Goal: Find specific page/section: Find specific page/section

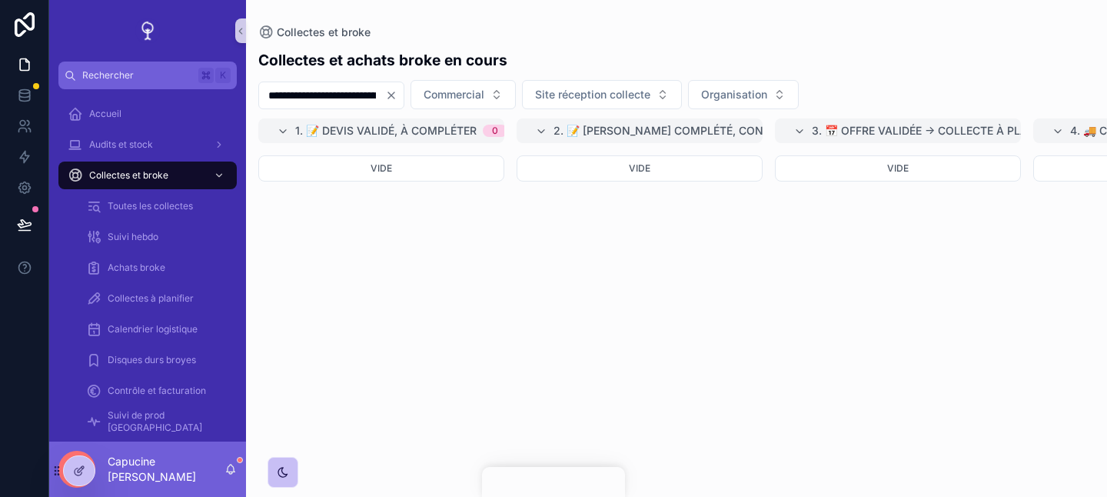
scroll to position [0, 1355]
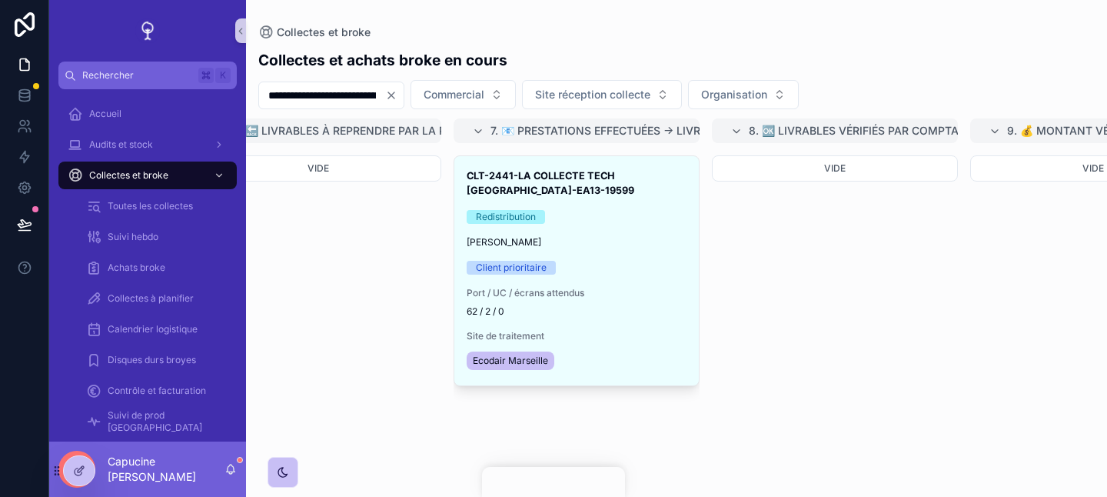
click at [308, 230] on div "Vide" at bounding box center [318, 316] width 246 height 323
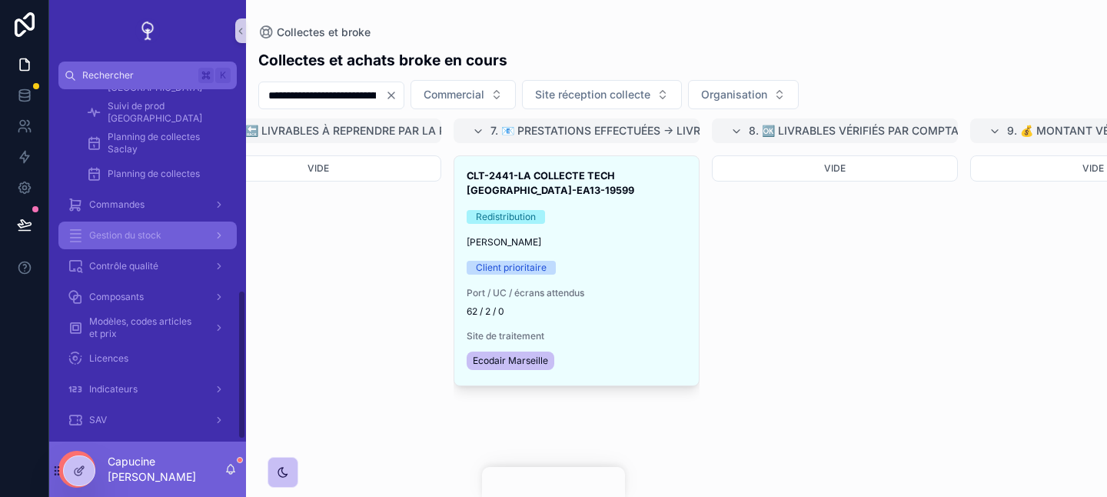
scroll to position [474, 0]
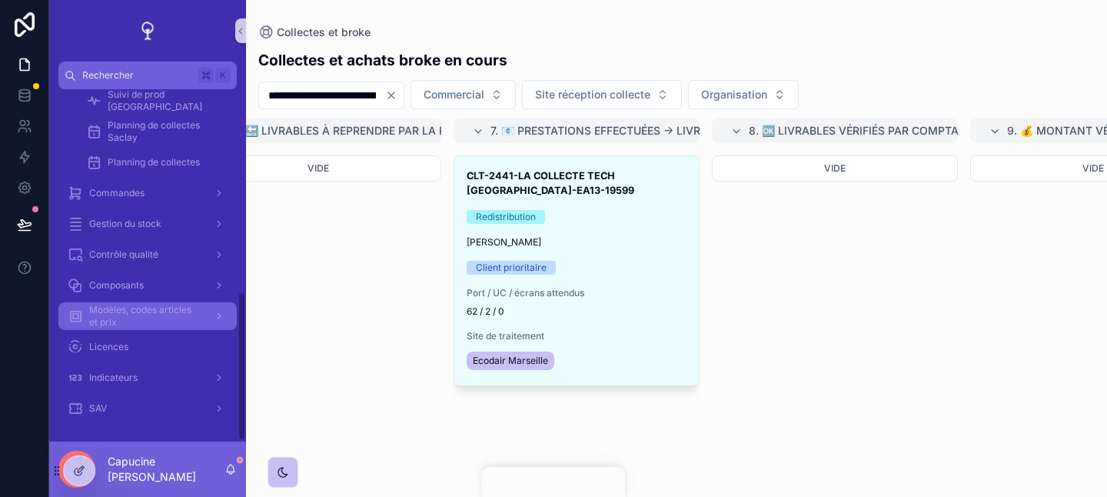
click at [193, 328] on span "Modèles, codes articles et prix" at bounding box center [145, 316] width 112 height 25
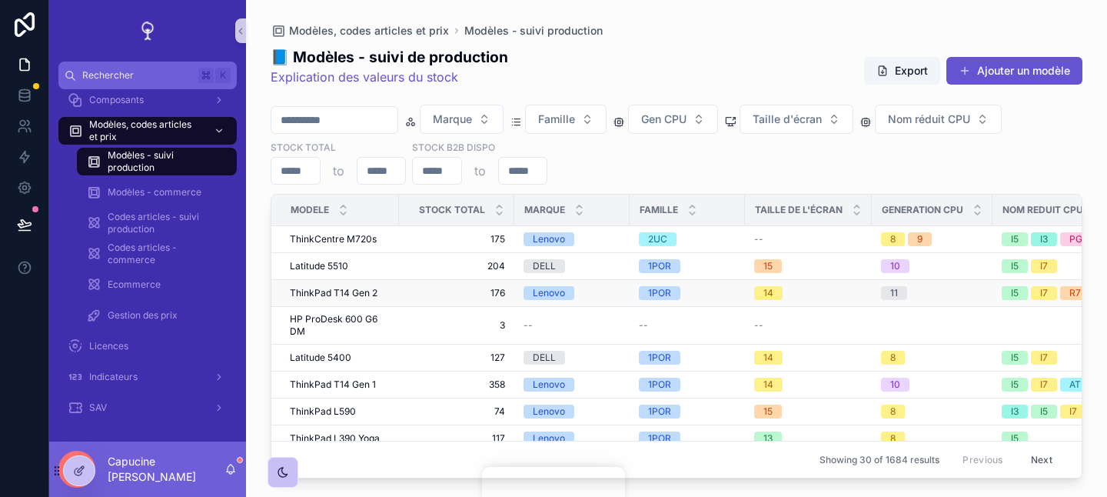
scroll to position [0, 617]
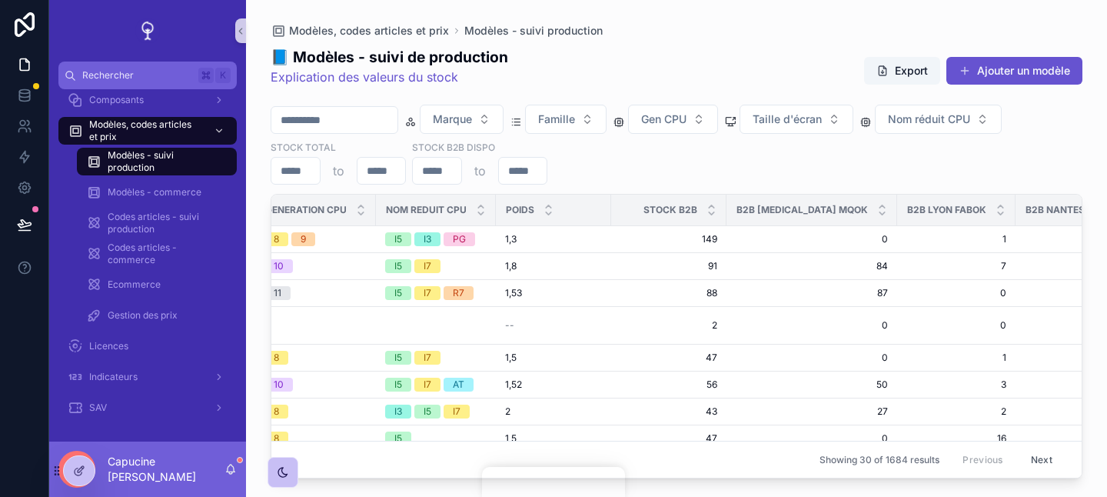
click at [771, 178] on div "Marque Famille Gen CPU Taille d'écran Nom réduit CPU Stock total to Stock B2B d…" at bounding box center [677, 145] width 812 height 80
click at [1024, 167] on div "Marque Famille Gen CPU Taille d'écran Nom réduit CPU Stock total to Stock B2B d…" at bounding box center [677, 145] width 812 height 80
click at [884, 158] on div "Marque Famille Gen CPU Taille d'écran Nom réduit CPU Stock total to Stock B2B d…" at bounding box center [677, 145] width 812 height 80
click at [644, 168] on div "Marque Famille Gen CPU Taille d'écran Nom réduit CPU Stock total to Stock B2B d…" at bounding box center [677, 145] width 812 height 80
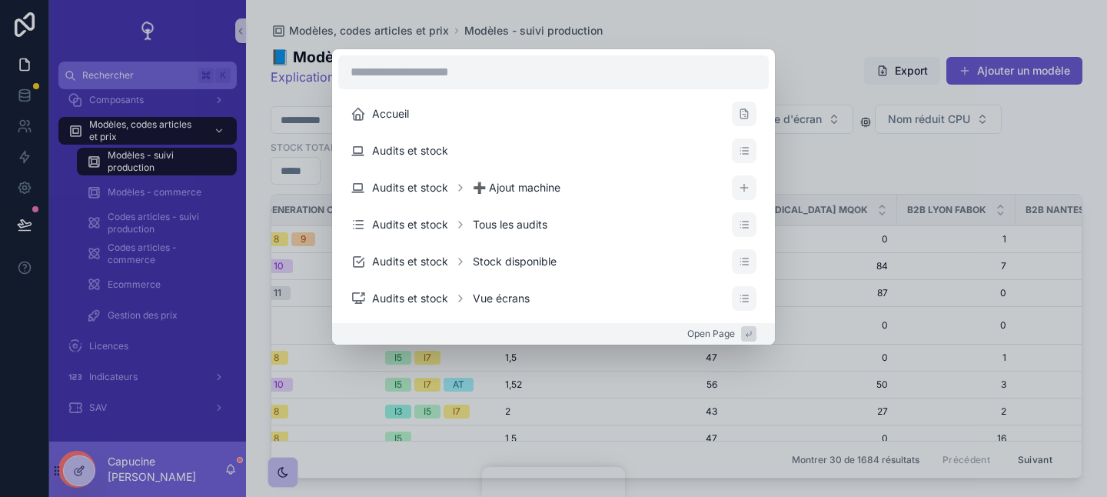
click at [854, 125] on div "Accueil Audits et stock Audits et stock ➕ Ajout machine Audits et stock Tous le…" at bounding box center [553, 248] width 1107 height 497
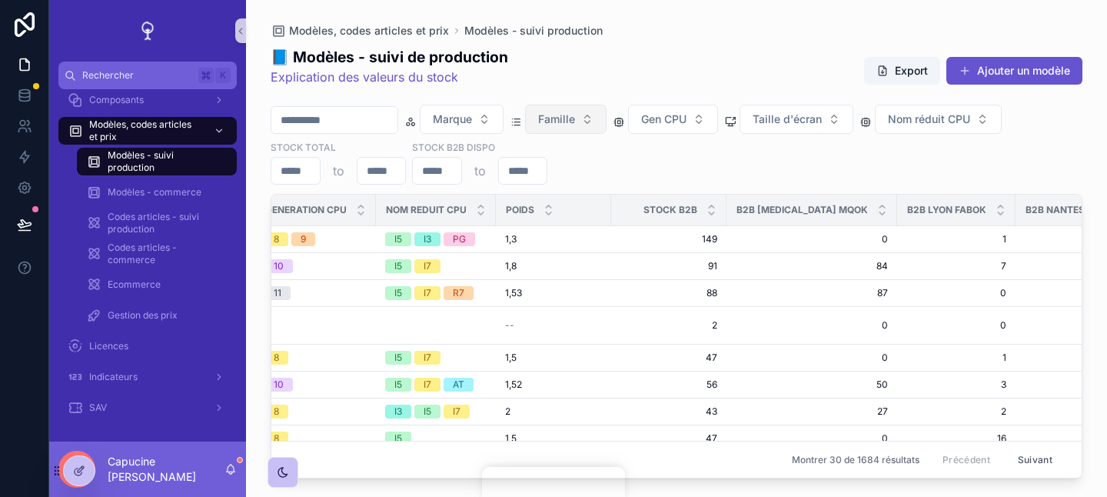
click at [607, 124] on button "Famille" at bounding box center [566, 119] width 82 height 29
click at [683, 37] on div "📘 Modèles - suivi de production Explication des valeurs du stock Export Ajouter…" at bounding box center [677, 257] width 812 height 441
click at [595, 123] on button "Famille" at bounding box center [566, 119] width 82 height 29
click at [620, 98] on div "📘 Modèles - suivi de production Explication des valeurs du stock Export Ajouter…" at bounding box center [677, 257] width 812 height 441
click at [604, 116] on button "Famille" at bounding box center [566, 119] width 82 height 29
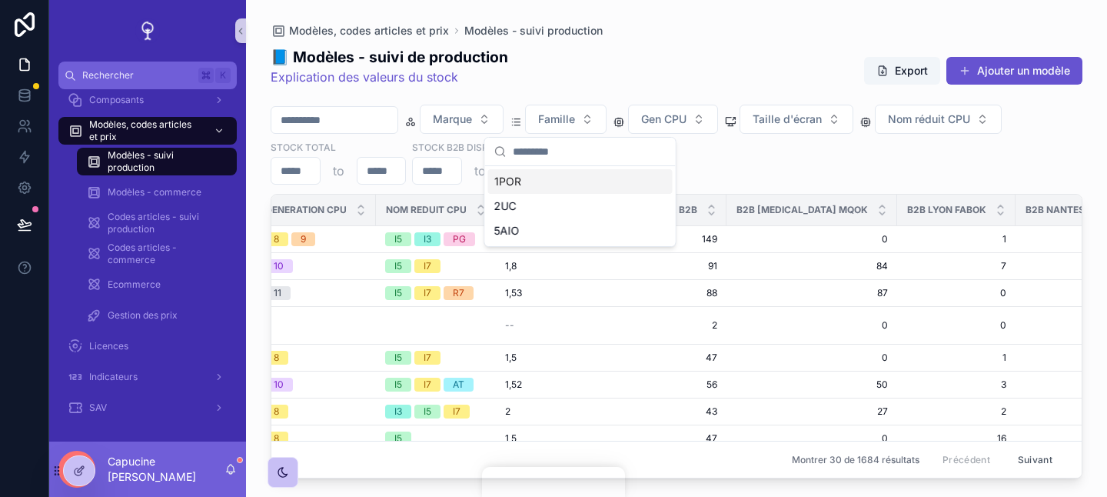
click at [614, 92] on div "📘 Modèles - suivi de production Explication des valeurs du stock Export Ajouter…" at bounding box center [677, 70] width 812 height 49
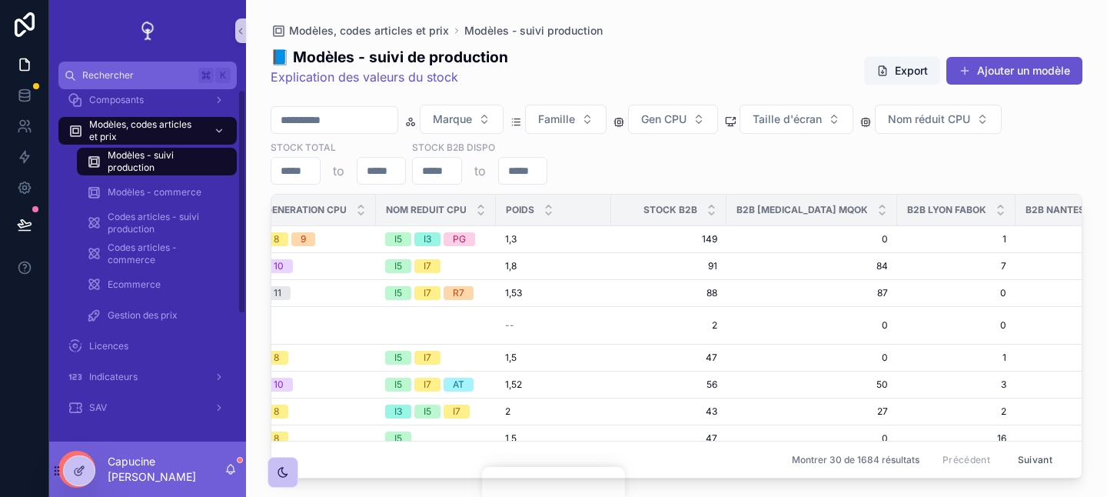
scroll to position [0, 0]
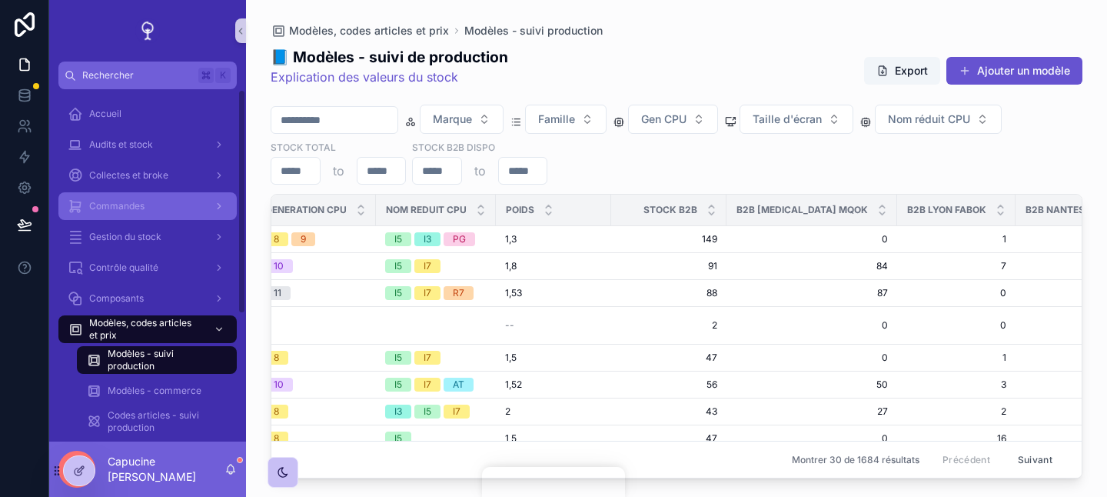
click at [211, 198] on div "scrollable content" at bounding box center [218, 206] width 20 height 25
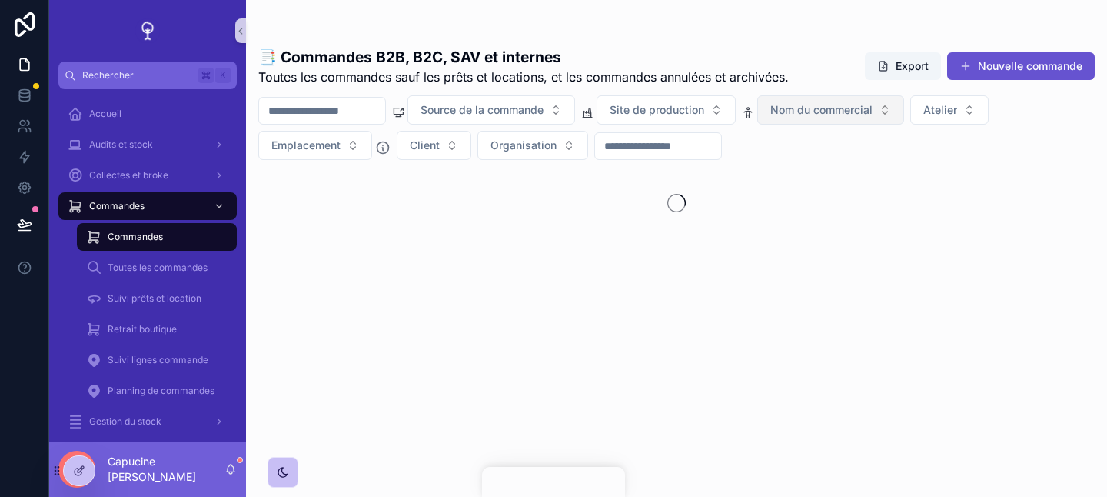
click at [404, 152] on button "Client" at bounding box center [434, 145] width 75 height 29
click at [831, 106] on span "Nom du commercial" at bounding box center [822, 109] width 102 height 15
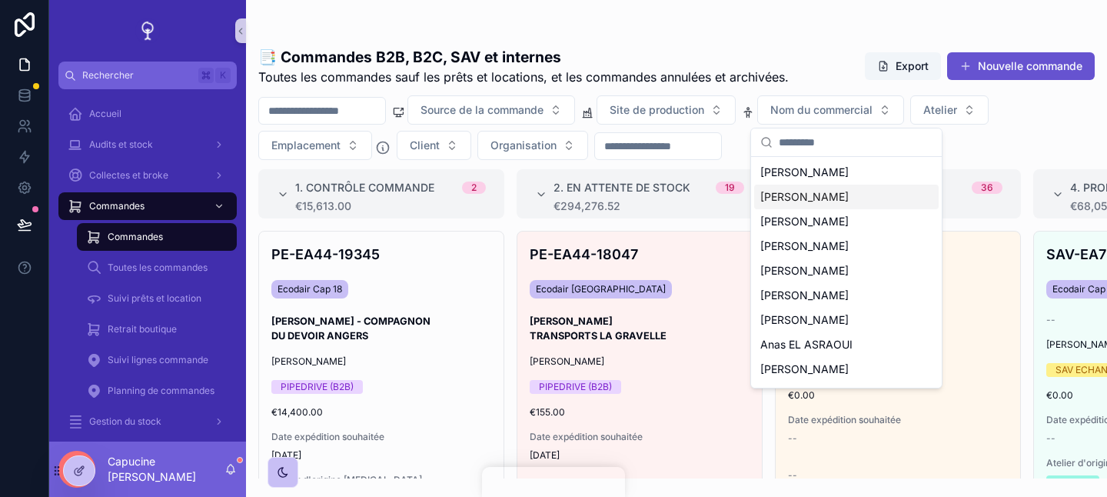
click at [827, 200] on span "[PERSON_NAME]" at bounding box center [805, 196] width 88 height 15
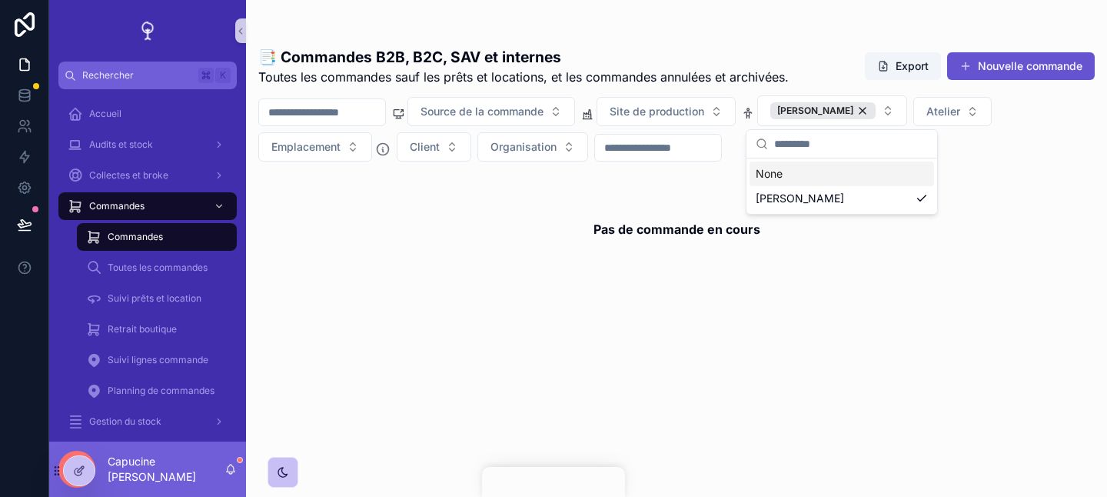
click at [797, 65] on div "📑 Commandes B2B, B2C, SAV et internes Toutes les commandes sauf les prêts et lo…" at bounding box center [676, 66] width 837 height 40
click at [836, 115] on span "[PERSON_NAME]" at bounding box center [815, 111] width 76 height 12
click at [836, 115] on span "[PERSON_NAME]" at bounding box center [823, 110] width 105 height 17
click at [876, 116] on span "[PERSON_NAME]" at bounding box center [823, 110] width 105 height 17
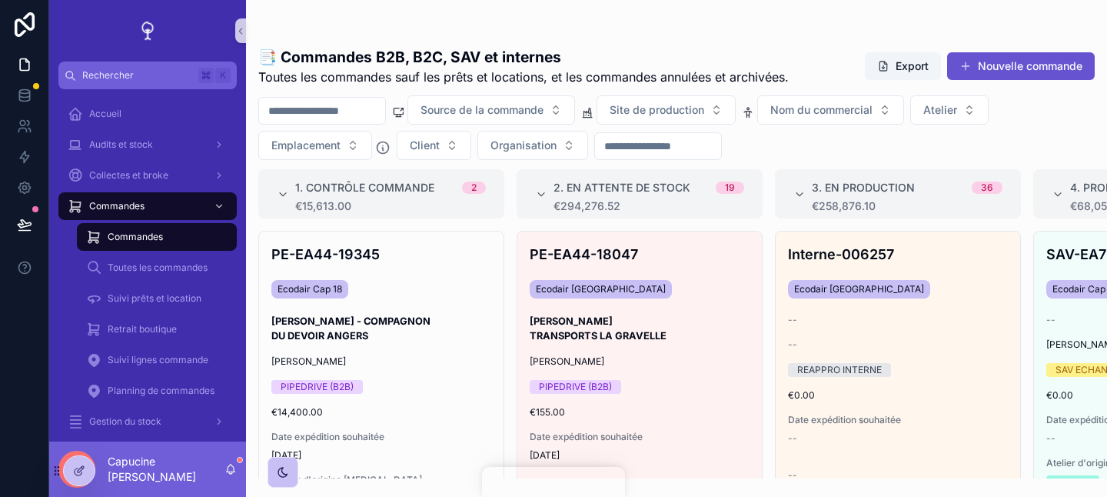
click at [852, 120] on button "Nom du commercial" at bounding box center [830, 109] width 147 height 29
click at [805, 22] on div "📑 Commandes B2B, B2C, SAV et internes Toutes les commandes sauf les prêts et lo…" at bounding box center [676, 239] width 861 height 478
click at [829, 118] on button "Nom du commercial" at bounding box center [830, 109] width 147 height 29
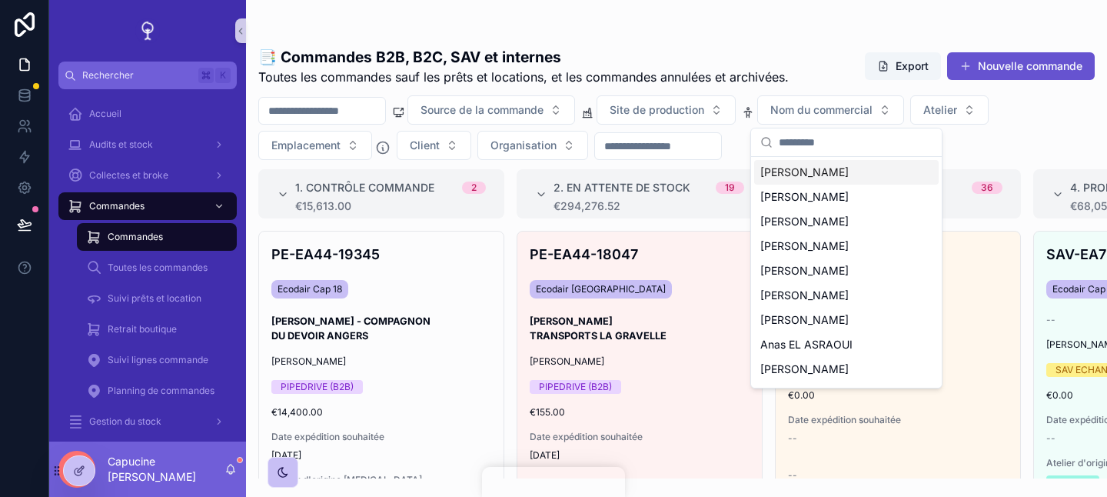
click at [840, 73] on div "📑 Commandes B2B, B2C, SAV et internes Toutes les commandes sauf les prêts et lo…" at bounding box center [676, 66] width 837 height 40
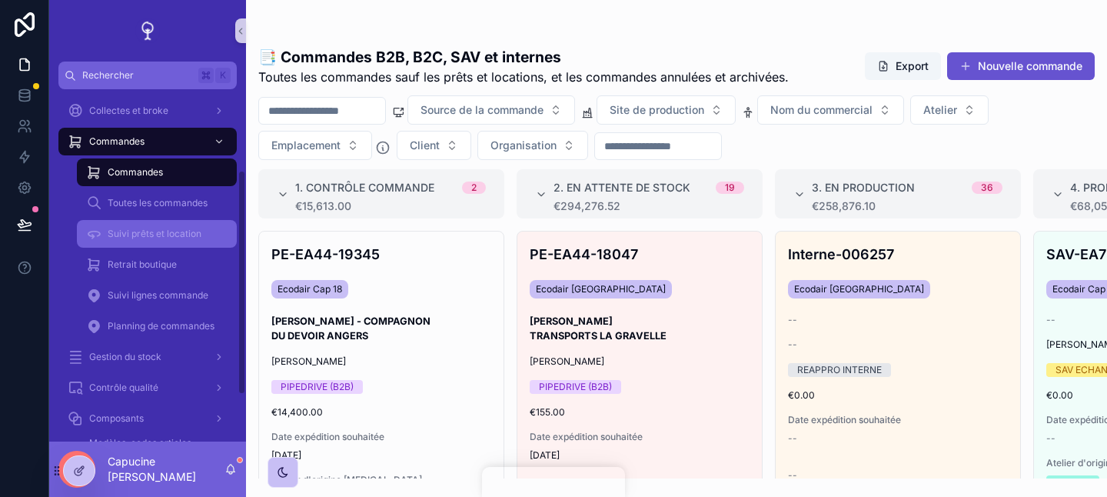
scroll to position [198, 0]
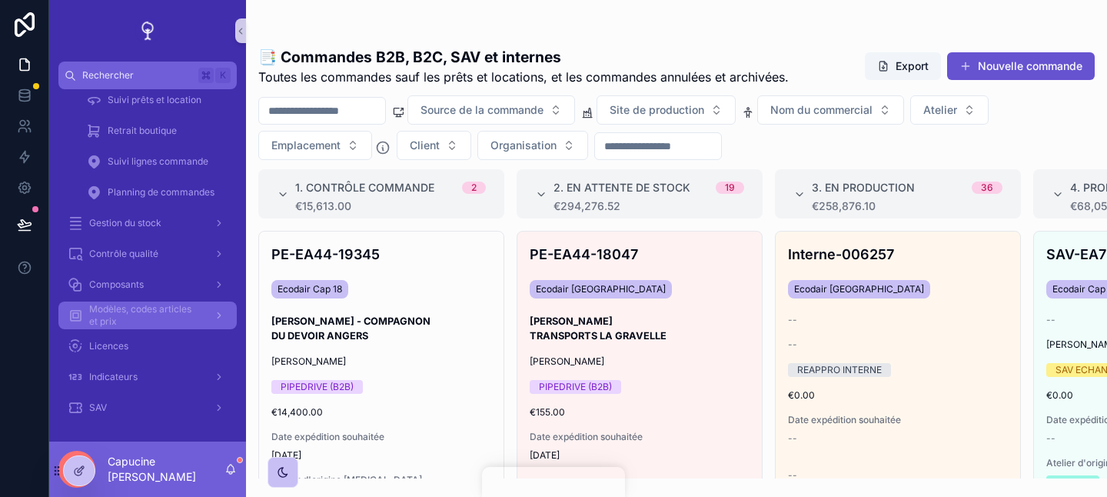
click at [211, 315] on div "scrollable content" at bounding box center [218, 315] width 20 height 25
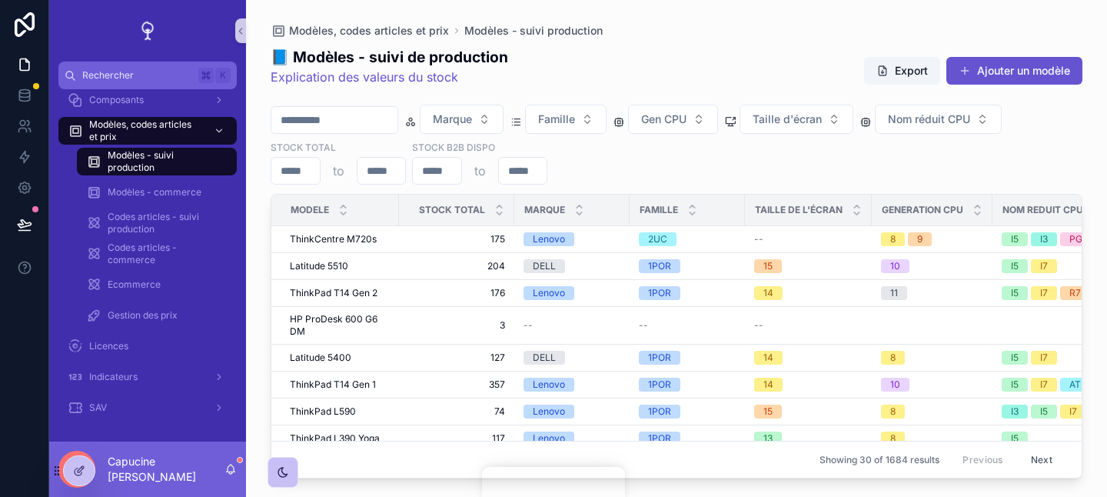
click at [688, 149] on div "Marque Famille Gen CPU Taille d'écran Nom réduit CPU Stock total to Stock B2B d…" at bounding box center [677, 145] width 812 height 80
click at [759, 29] on div "Modèles, codes articles et prix Modèles - suivi production" at bounding box center [677, 31] width 812 height 12
